Goal: Check status: Check status

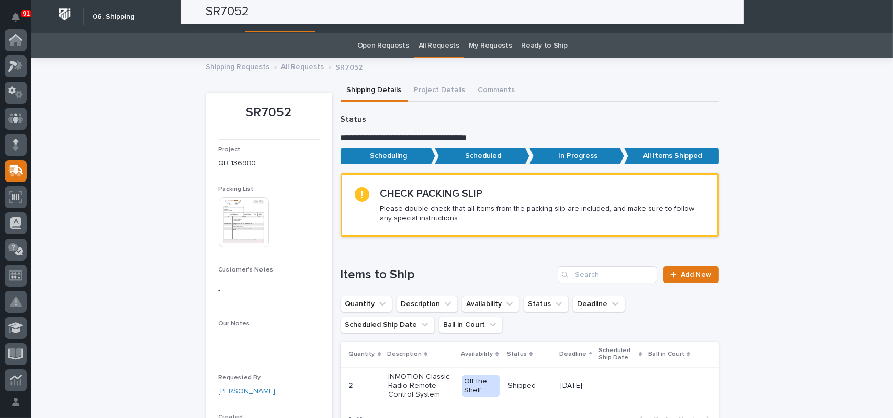
scroll to position [131, 0]
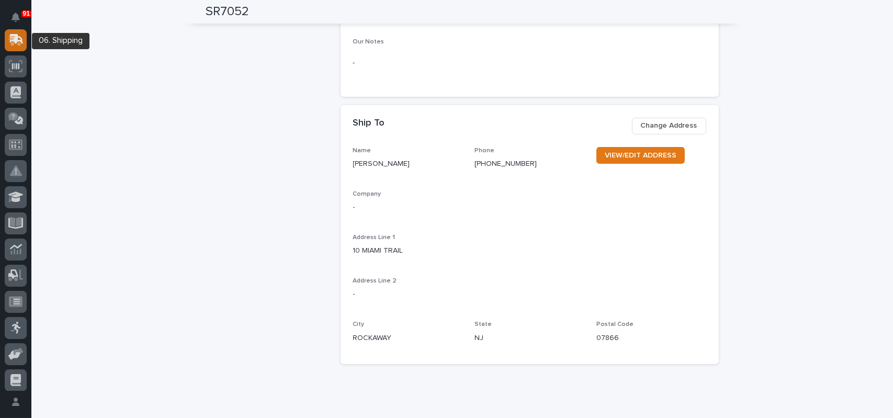
click at [19, 42] on icon at bounding box center [14, 41] width 13 height 10
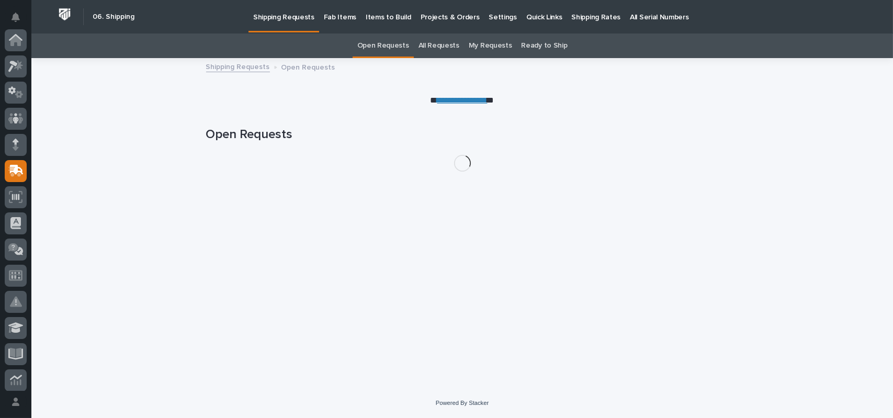
scroll to position [131, 0]
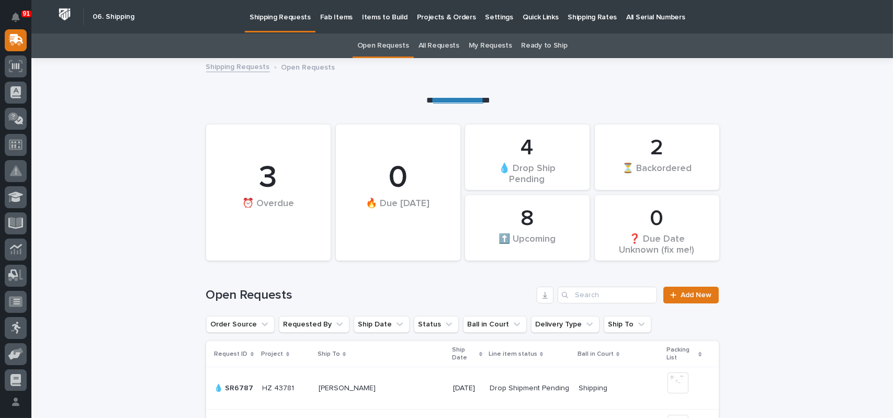
click at [459, 49] on div "All Requests" at bounding box center [439, 45] width 50 height 25
click at [445, 46] on link "All Requests" at bounding box center [439, 45] width 41 height 25
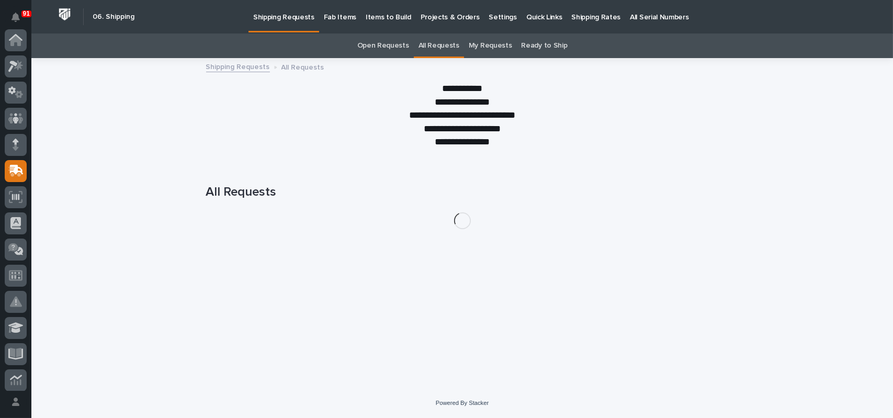
scroll to position [131, 0]
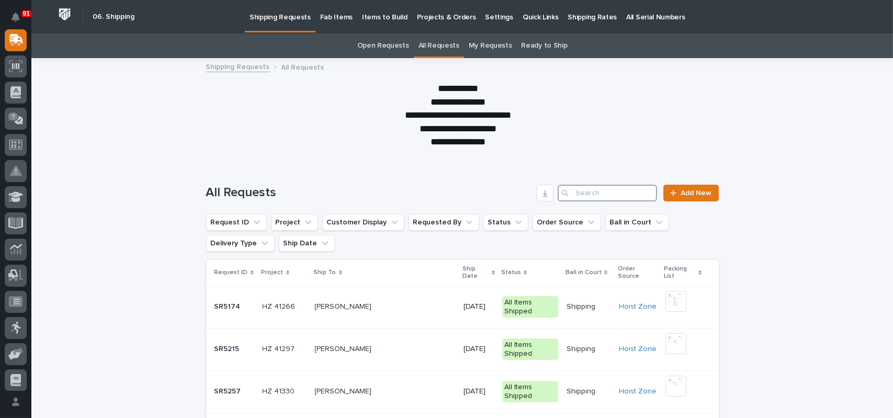
click at [581, 189] on input "Search" at bounding box center [607, 193] width 99 height 17
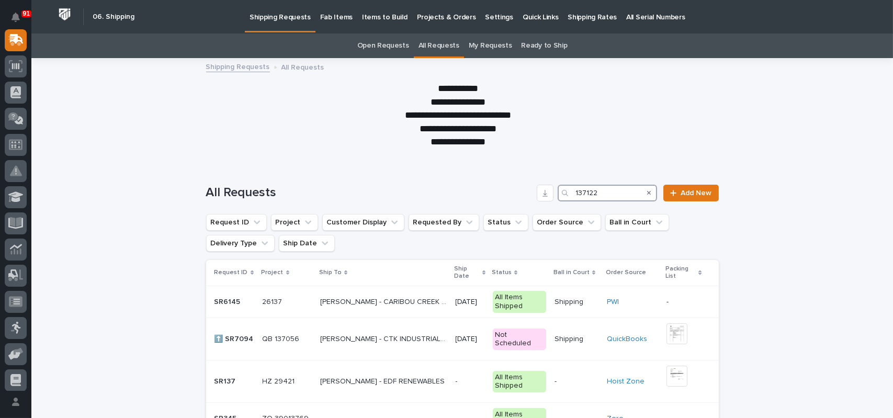
type input "137122"
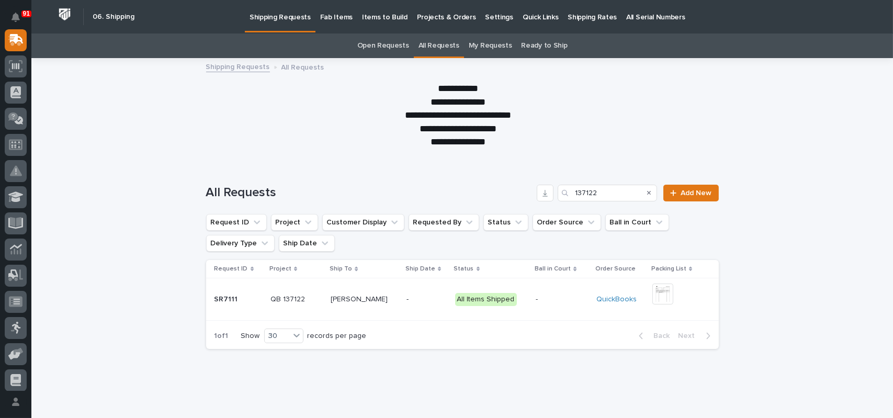
click at [340, 304] on p "[PERSON_NAME]" at bounding box center [360, 298] width 59 height 11
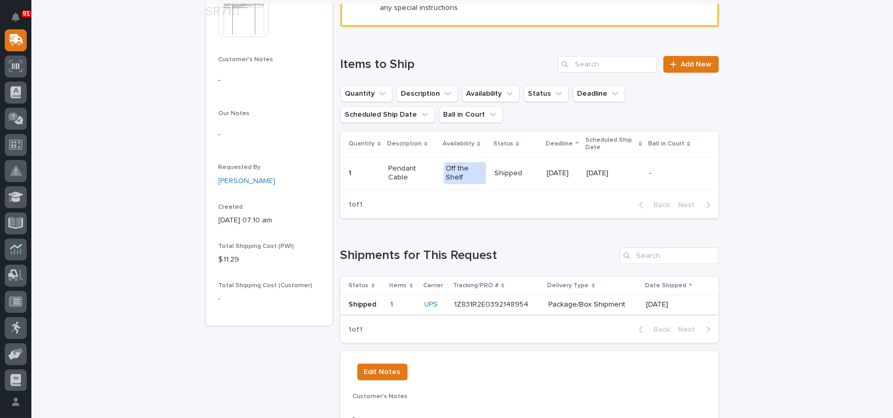
scroll to position [314, 0]
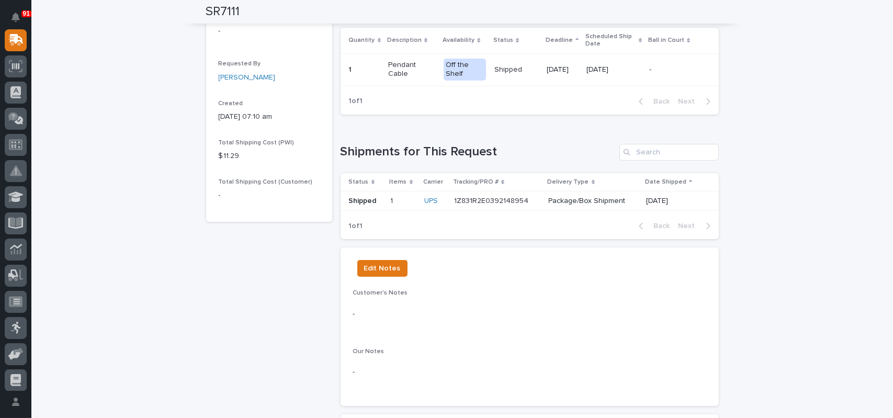
click at [497, 198] on p "1Z831R2E0392148954" at bounding box center [492, 200] width 76 height 11
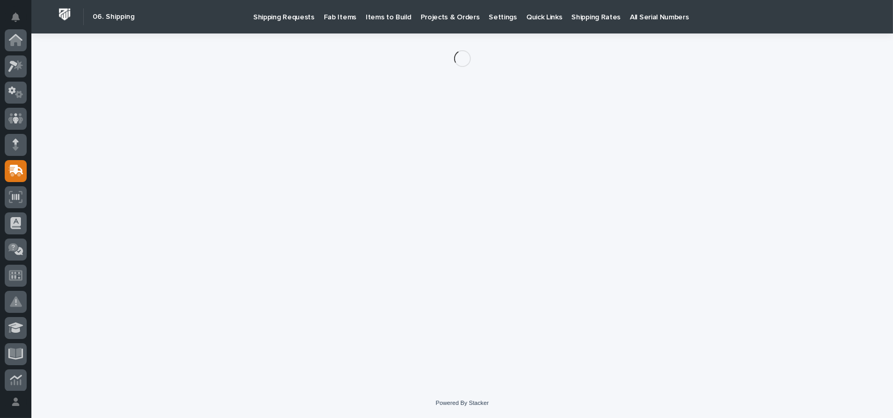
scroll to position [131, 0]
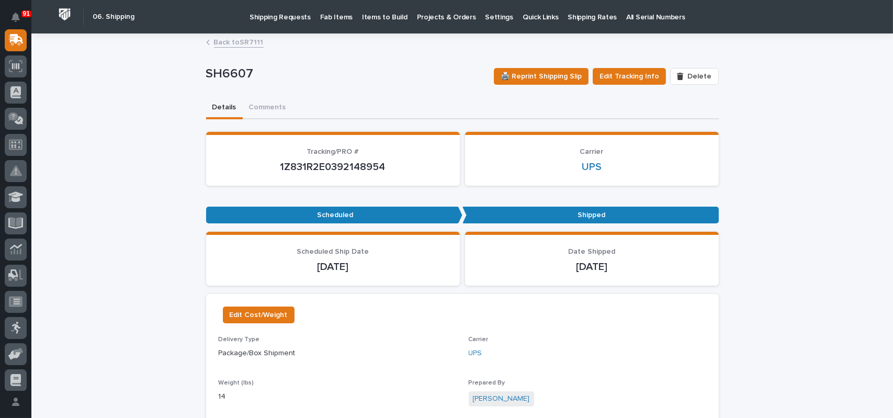
click at [349, 164] on p "1Z831R2E0392148954" at bounding box center [333, 167] width 229 height 13
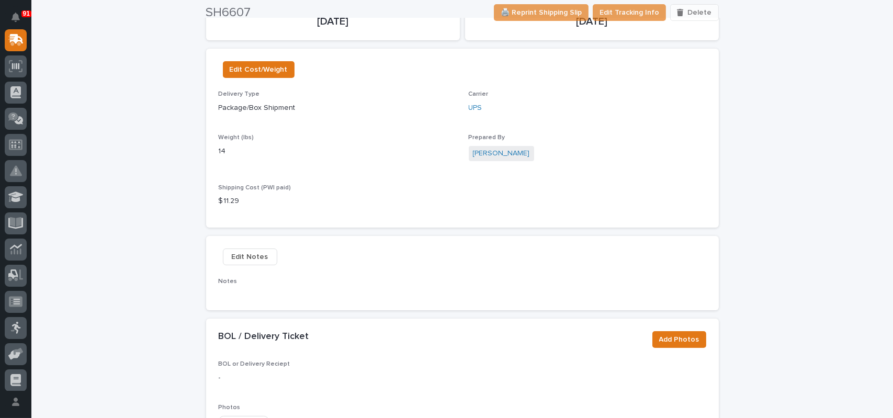
scroll to position [262, 0]
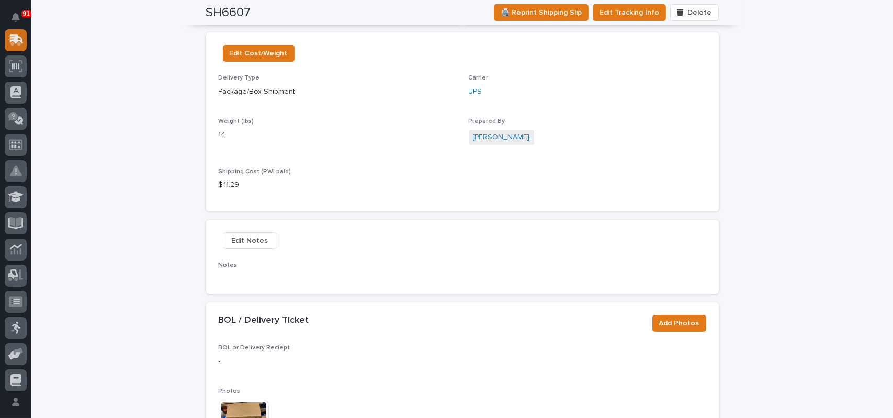
click at [17, 43] on icon at bounding box center [14, 41] width 13 height 10
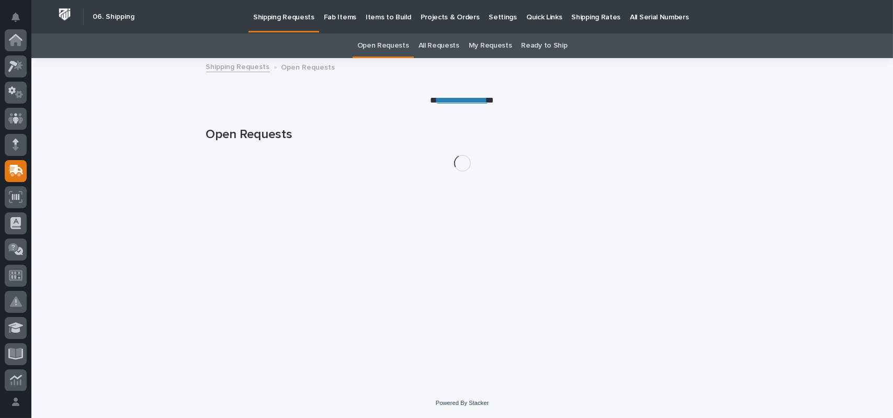
scroll to position [131, 0]
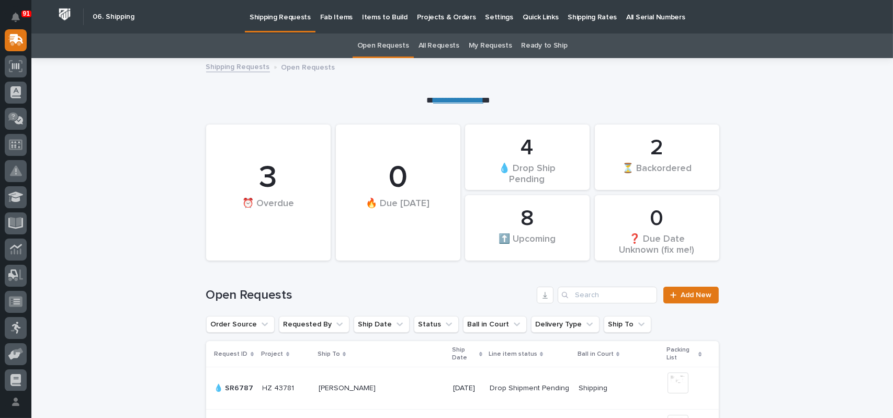
click at [435, 42] on link "All Requests" at bounding box center [439, 45] width 41 height 25
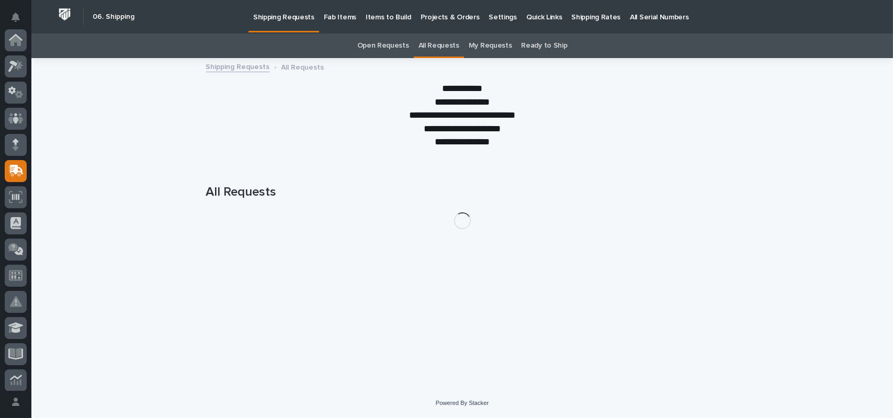
scroll to position [131, 0]
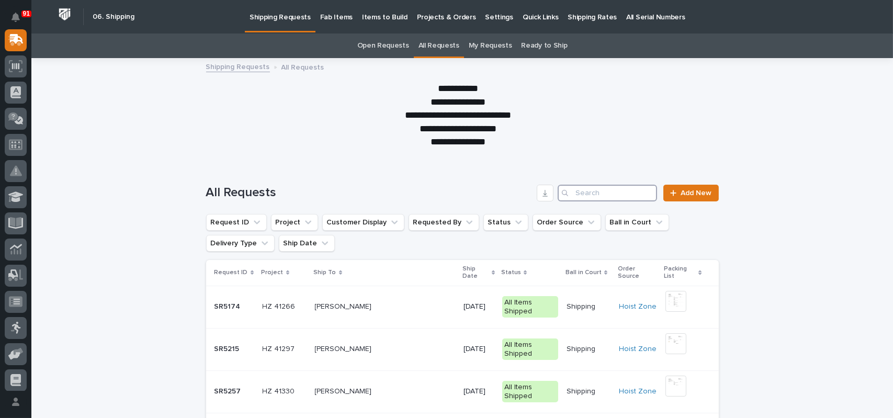
click at [599, 197] on input "Search" at bounding box center [607, 193] width 99 height 17
type input "7106"
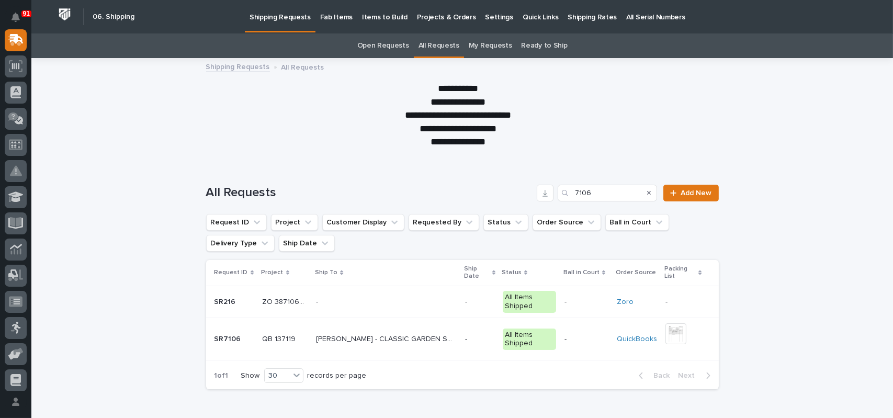
click at [386, 333] on p "[PERSON_NAME] - CLASSIC GARDEN STRUCTURES" at bounding box center [387, 338] width 142 height 11
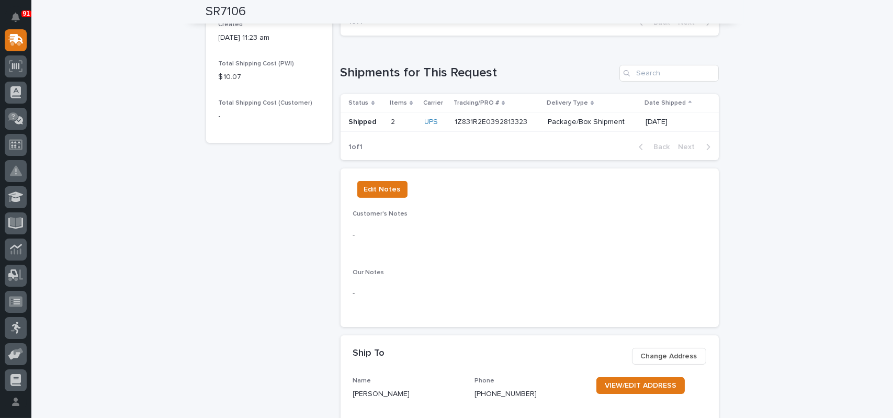
scroll to position [366, 0]
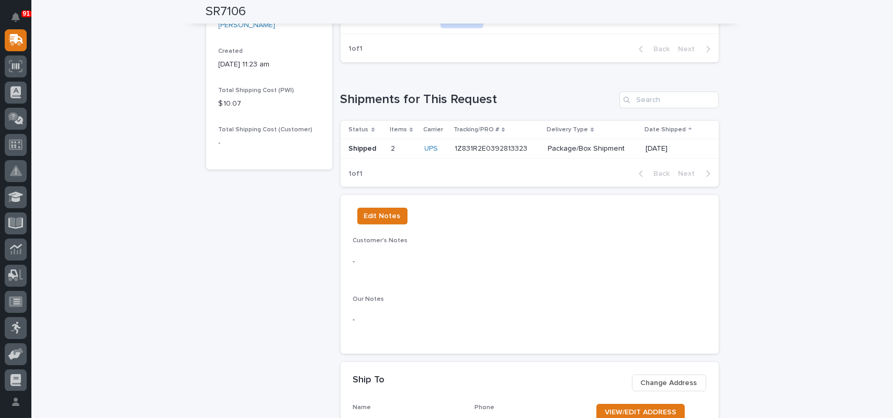
click at [493, 147] on p "1Z831R2E0392813323" at bounding box center [492, 147] width 75 height 11
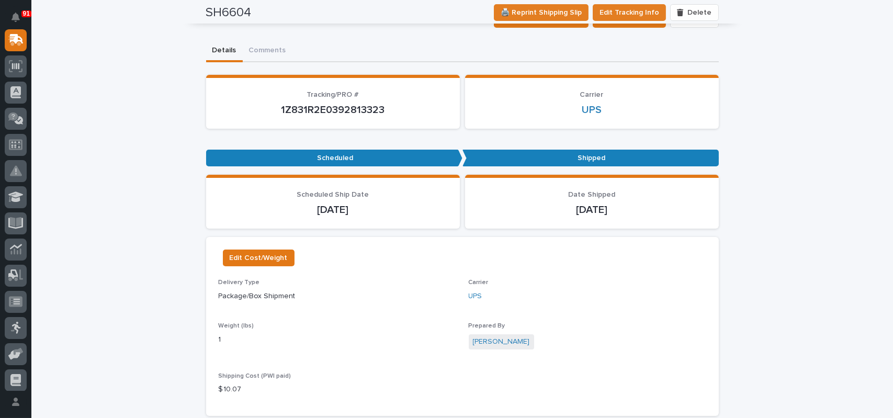
scroll to position [52, 0]
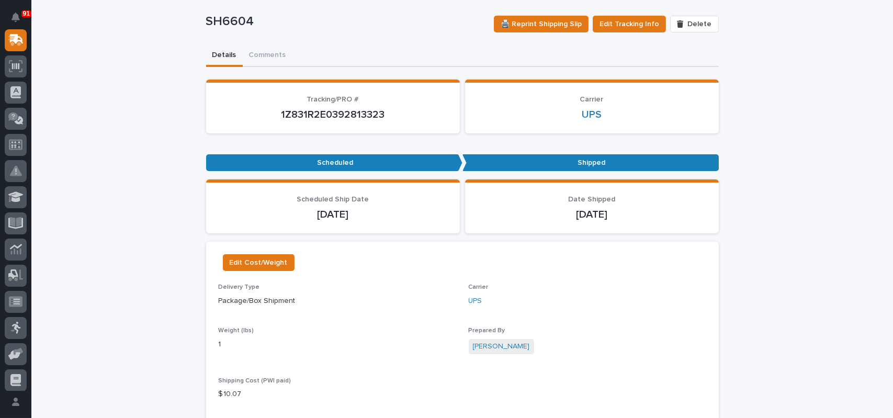
click at [341, 115] on p "1Z831R2E0392813323" at bounding box center [333, 114] width 229 height 13
copy p "1Z831R2E0392813323"
